Goal: Transaction & Acquisition: Purchase product/service

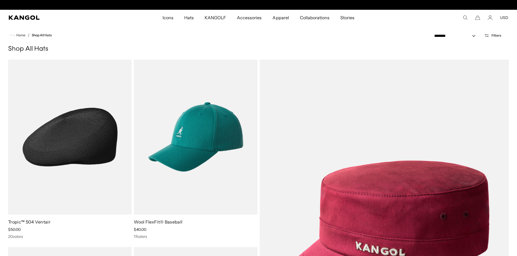
click at [76, 158] on img at bounding box center [69, 137] width 123 height 155
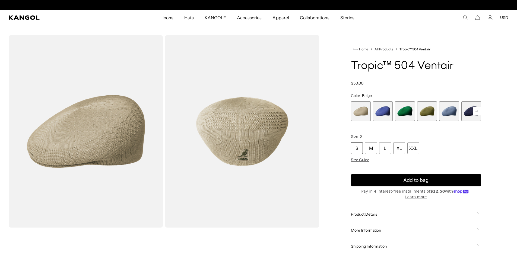
scroll to position [0, 112]
click at [379, 114] on span "2 of 22" at bounding box center [383, 111] width 20 height 20
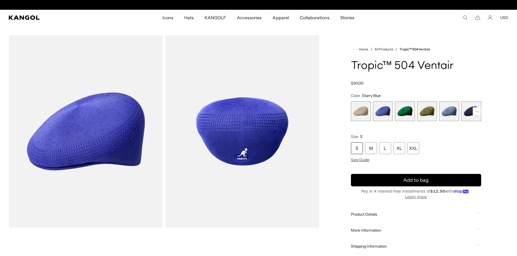
click at [451, 114] on span "5 of 22" at bounding box center [449, 111] width 20 height 20
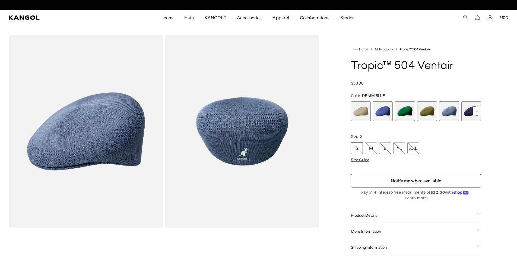
scroll to position [0, 112]
click at [478, 113] on rect at bounding box center [476, 111] width 8 height 8
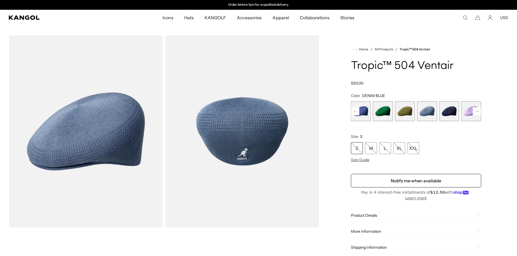
click at [478, 113] on rect at bounding box center [476, 111] width 8 height 8
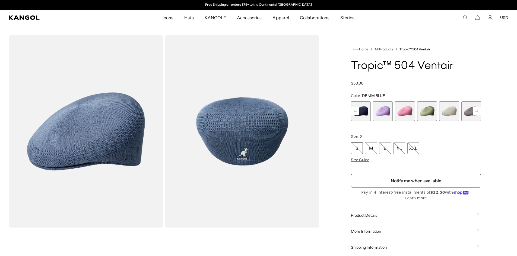
click at [478, 113] on rect at bounding box center [476, 111] width 8 height 8
click at [415, 113] on div "Beige Variant sold out or unavailable Starry Blue Variant sold out or unavailab…" at bounding box center [416, 111] width 130 height 20
click at [428, 113] on span "10 of 22" at bounding box center [427, 111] width 20 height 20
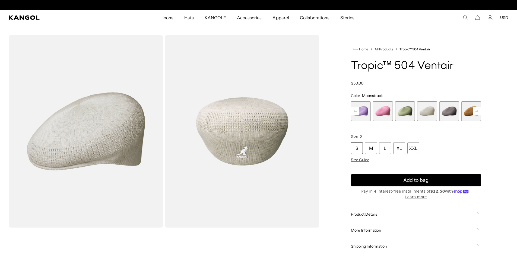
scroll to position [0, 112]
click at [477, 112] on icon at bounding box center [476, 111] width 3 height 2
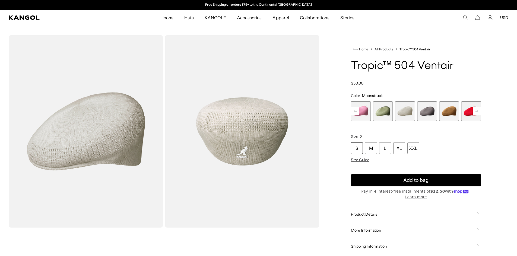
click at [477, 112] on icon at bounding box center [476, 111] width 3 height 2
click at [379, 115] on span "11 of 22" at bounding box center [383, 111] width 20 height 20
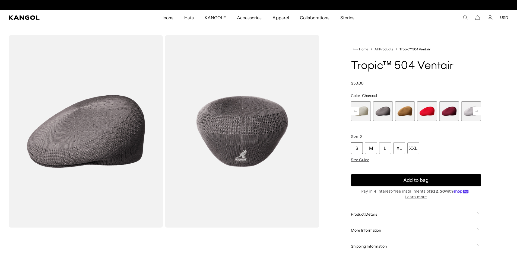
scroll to position [0, 112]
click at [468, 116] on span "15 of 22" at bounding box center [471, 111] width 20 height 20
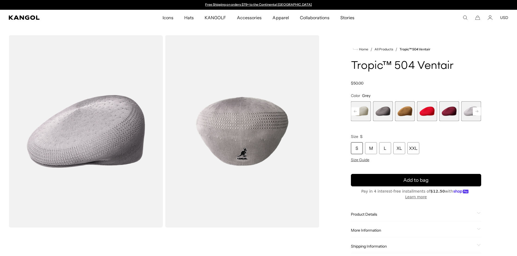
click at [476, 112] on rect at bounding box center [476, 111] width 8 height 8
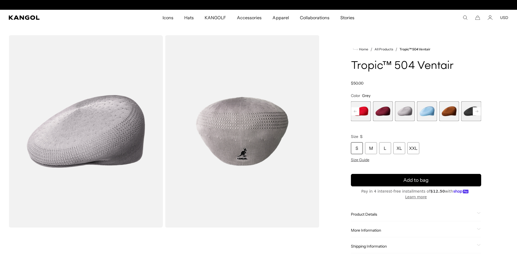
scroll to position [0, 112]
click at [476, 112] on rect at bounding box center [476, 111] width 8 height 8
click at [397, 114] on span "16 of 22" at bounding box center [405, 111] width 20 height 20
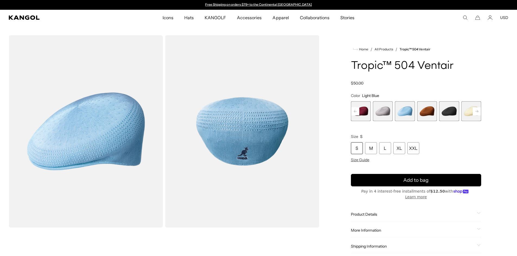
click at [477, 112] on rect at bounding box center [476, 111] width 8 height 8
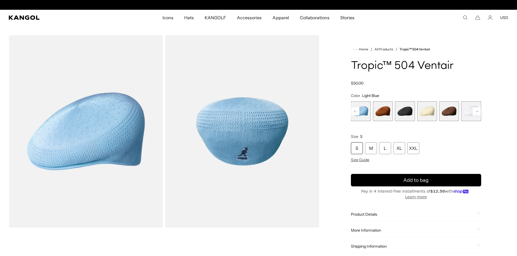
scroll to position [0, 112]
click at [410, 112] on span "18 of 22" at bounding box center [405, 111] width 20 height 20
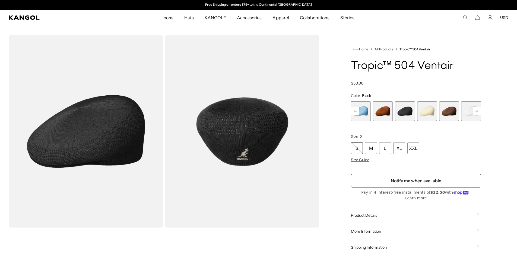
click at [446, 115] on span "20 of 22" at bounding box center [449, 111] width 20 height 20
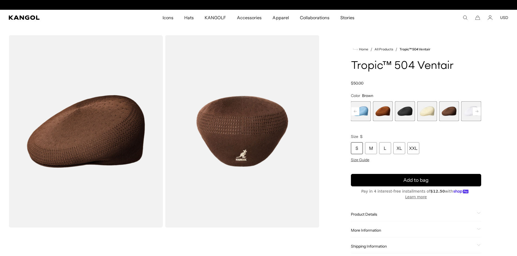
scroll to position [0, 112]
click at [477, 112] on icon at bounding box center [476, 111] width 3 height 2
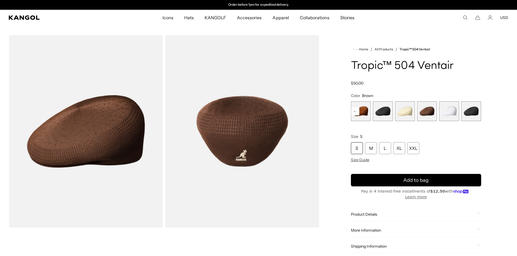
click at [477, 113] on span "22 of 22" at bounding box center [471, 111] width 20 height 20
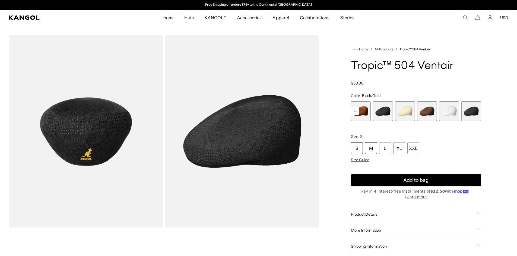
click at [373, 149] on div "M" at bounding box center [371, 148] width 12 height 12
click at [453, 113] on span "21 of 22" at bounding box center [449, 111] width 20 height 20
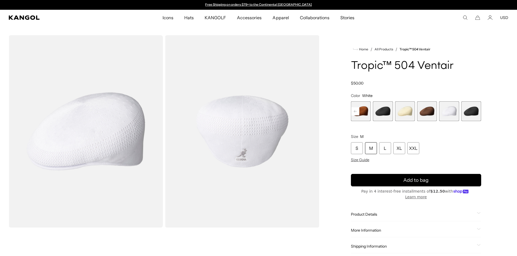
click at [470, 114] on span "22 of 22" at bounding box center [471, 111] width 20 height 20
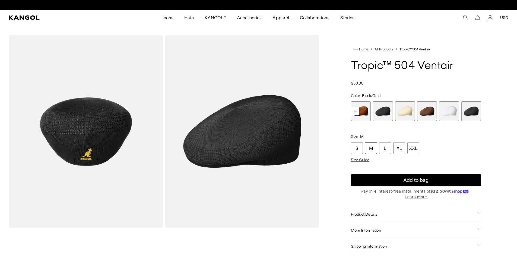
scroll to position [0, 112]
click at [383, 117] on span "18 of 22" at bounding box center [383, 111] width 20 height 20
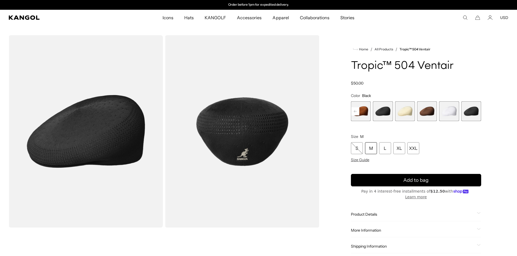
click at [477, 110] on span "22 of 22" at bounding box center [471, 111] width 20 height 20
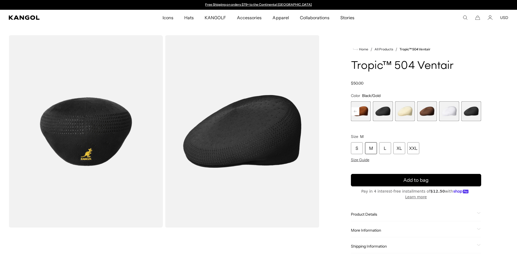
click at [447, 116] on span "21 of 22" at bounding box center [449, 111] width 20 height 20
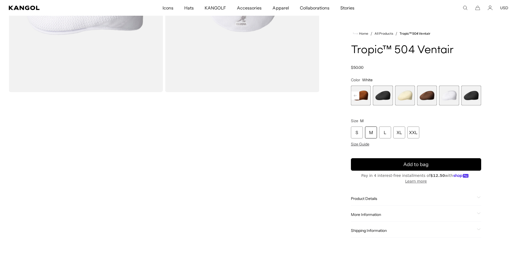
click at [364, 101] on span "17 of 22" at bounding box center [361, 96] width 20 height 20
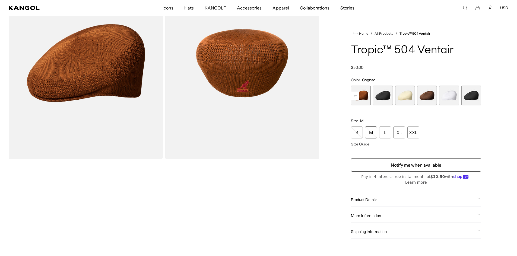
scroll to position [54, 0]
